Goal: Entertainment & Leisure: Consume media (video, audio)

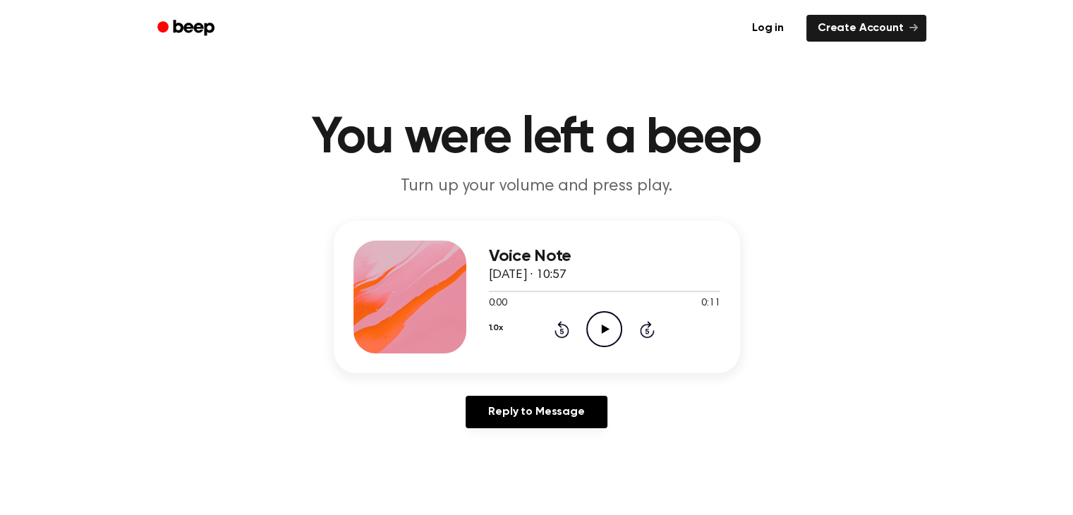
click at [610, 327] on icon "Play Audio" at bounding box center [604, 329] width 36 height 36
click at [612, 325] on icon "Pause Audio" at bounding box center [604, 329] width 36 height 36
drag, startPoint x: 540, startPoint y: 288, endPoint x: 478, endPoint y: 302, distance: 63.0
click at [479, 300] on div "Voice Note [DATE] · 10:57 0:02 0:11 Your browser does not support the [object O…" at bounding box center [537, 297] width 406 height 152
click at [490, 291] on div at bounding box center [517, 291] width 57 height 1
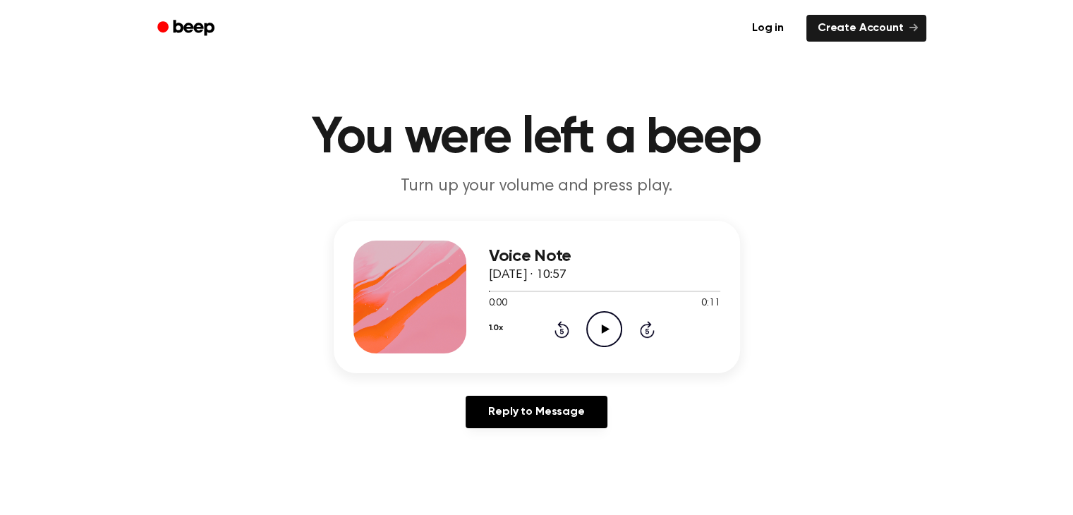
click at [424, 291] on div at bounding box center [409, 297] width 113 height 113
click at [607, 326] on icon "Play Audio" at bounding box center [604, 329] width 36 height 36
click at [562, 335] on icon "Rewind 5 seconds" at bounding box center [562, 329] width 16 height 18
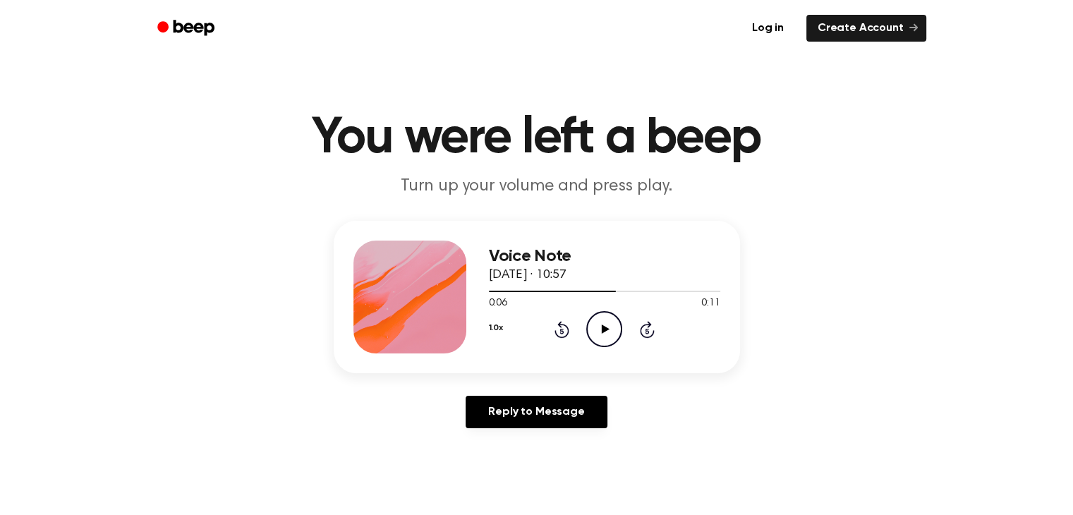
click at [562, 335] on icon "Rewind 5 seconds" at bounding box center [562, 329] width 16 height 18
drag, startPoint x: 502, startPoint y: 273, endPoint x: 483, endPoint y: 269, distance: 18.8
click at [483, 269] on div "Voice Note [DATE] · 10:57 0:00 0:11 Your browser does not support the [object O…" at bounding box center [537, 297] width 406 height 152
click at [348, 192] on p "Turn up your volume and press play." at bounding box center [537, 186] width 542 height 23
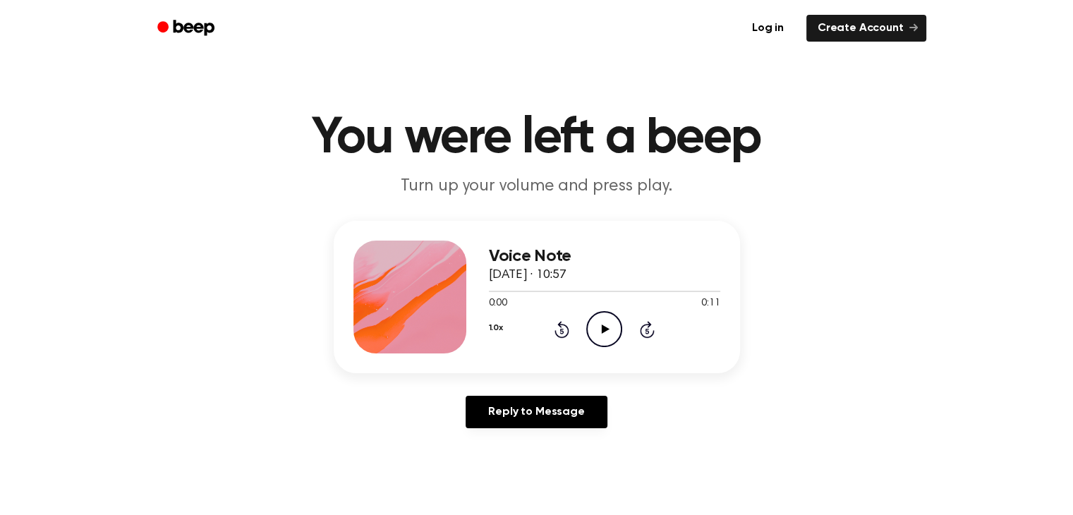
click at [607, 335] on icon "Play Audio" at bounding box center [604, 329] width 36 height 36
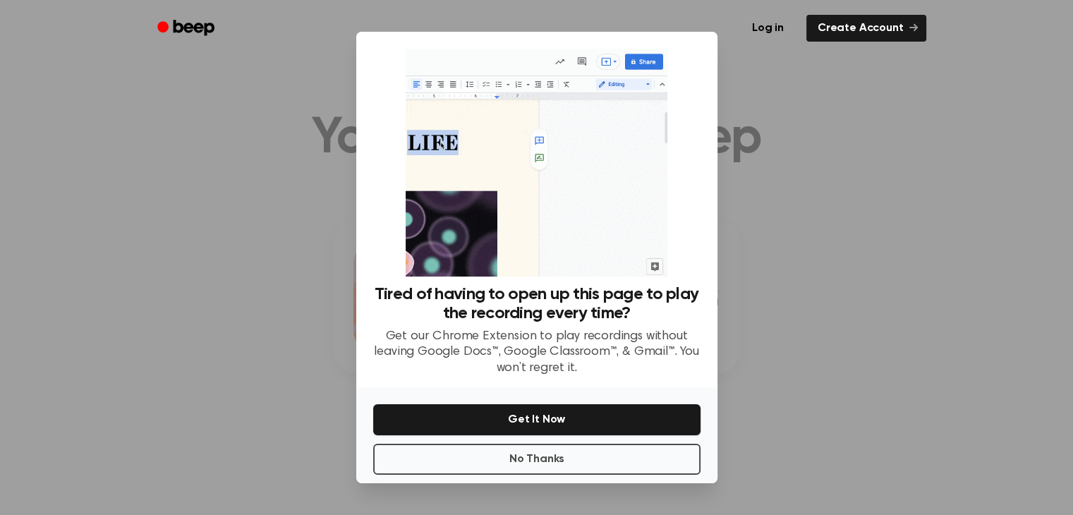
click at [813, 272] on div at bounding box center [536, 257] width 1073 height 515
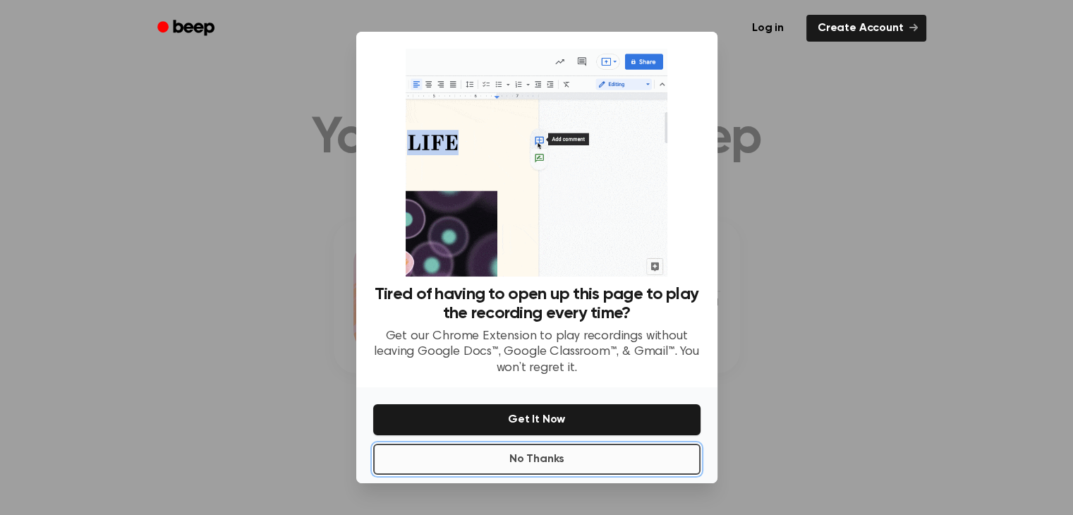
click at [614, 455] on button "No Thanks" at bounding box center [536, 459] width 327 height 31
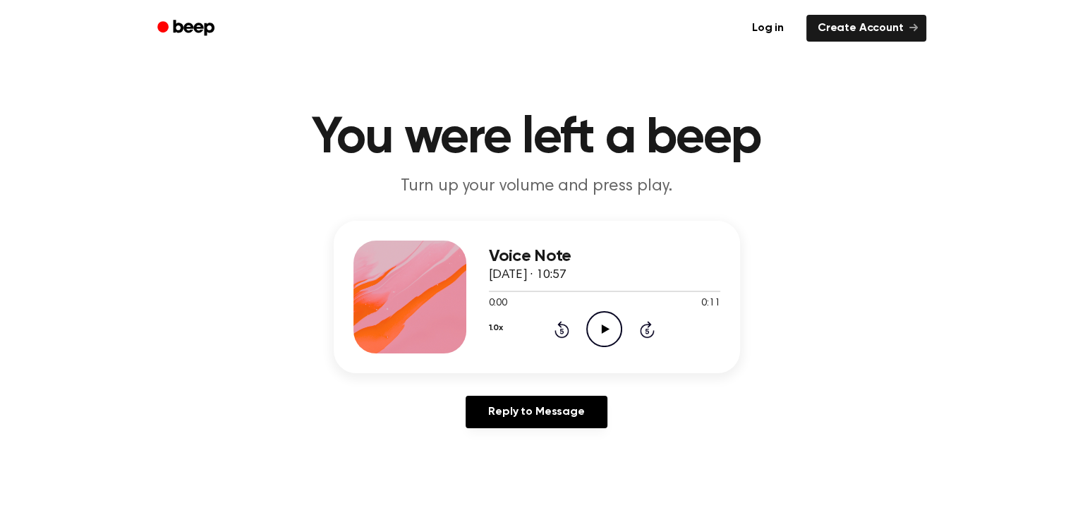
click at [604, 327] on icon at bounding box center [606, 329] width 8 height 9
click at [604, 327] on icon "Pause Audio" at bounding box center [604, 329] width 36 height 36
click at [590, 321] on icon "Play Audio" at bounding box center [604, 329] width 36 height 36
click at [562, 330] on icon "Rewind 5 seconds" at bounding box center [562, 329] width 16 height 18
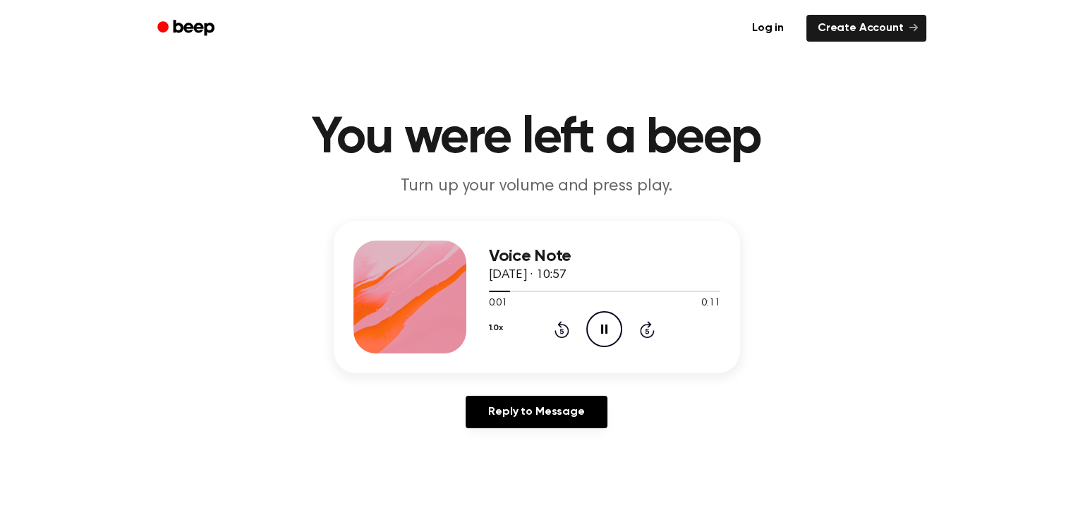
click at [612, 320] on icon "Pause Audio" at bounding box center [604, 329] width 36 height 36
click at [564, 333] on icon "Rewind 5 seconds" at bounding box center [562, 329] width 16 height 18
